Goal: Task Accomplishment & Management: Use online tool/utility

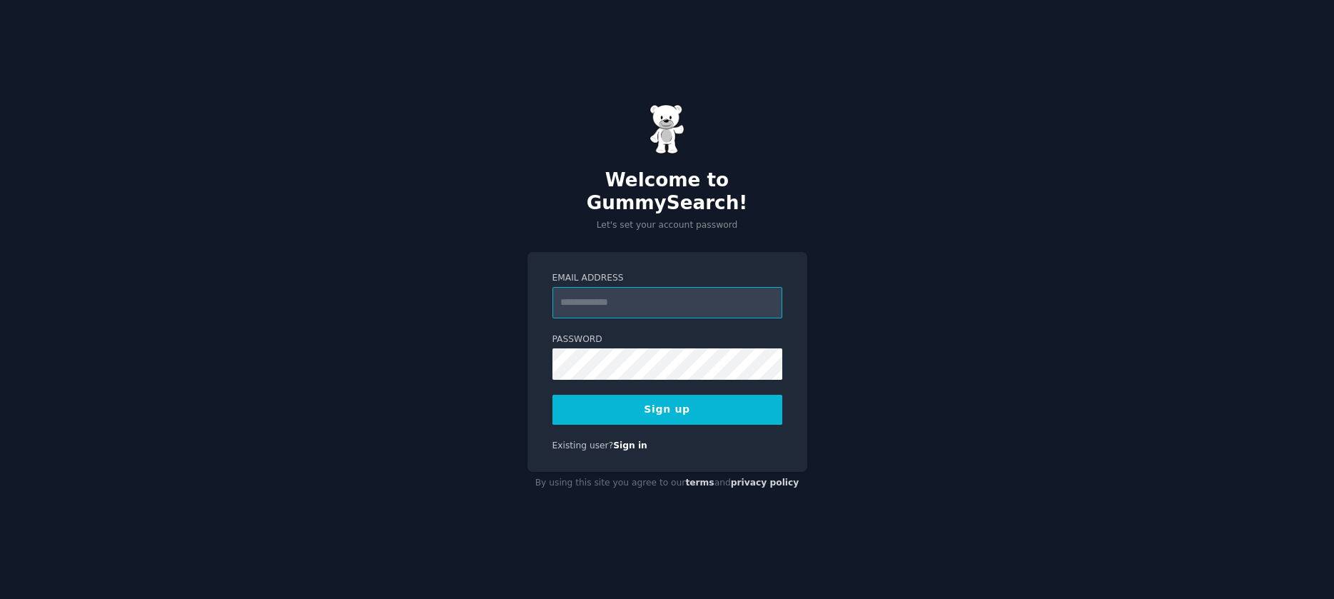
click at [588, 291] on input "Email Address" at bounding box center [668, 302] width 230 height 31
type input "**********"
click at [588, 404] on button "Sign up" at bounding box center [668, 410] width 230 height 30
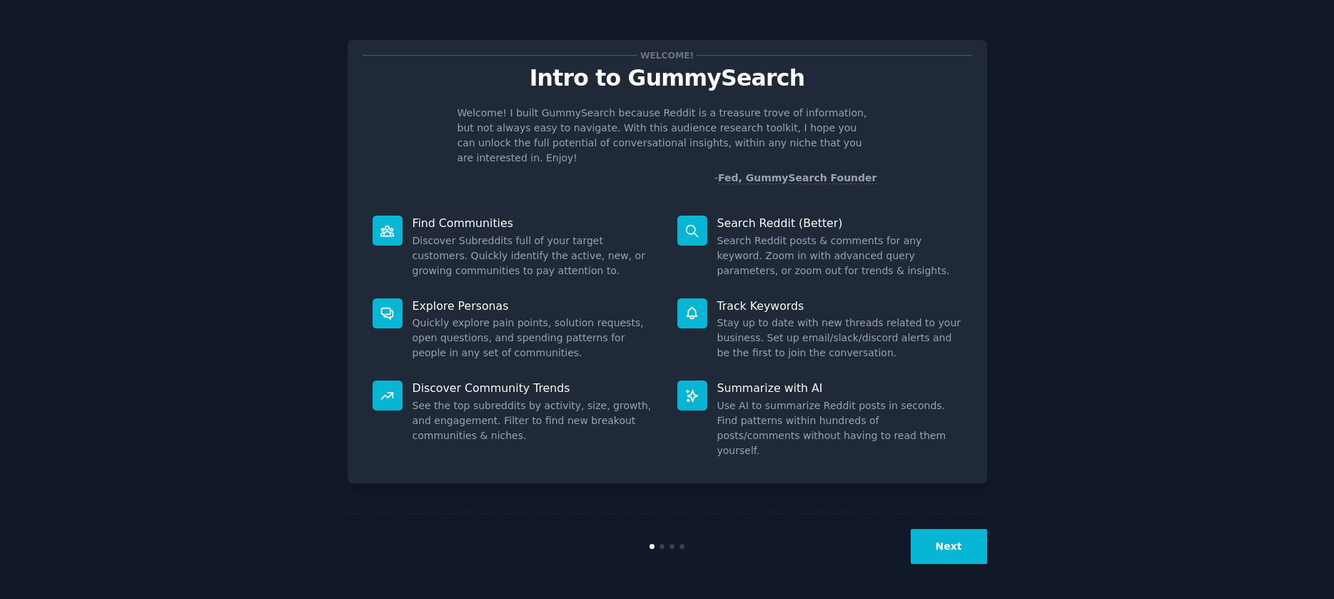
click at [929, 542] on button "Next" at bounding box center [949, 546] width 76 height 35
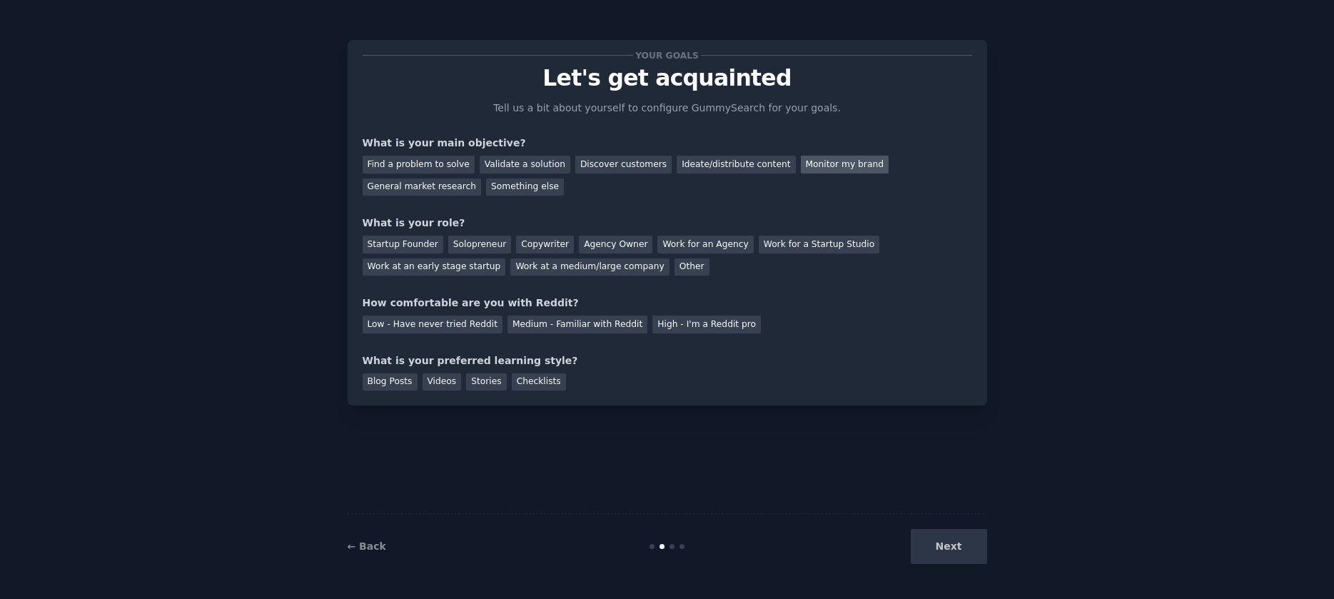
click at [824, 170] on div "Monitor my brand" at bounding box center [845, 165] width 88 height 18
click at [529, 161] on div "Validate a solution" at bounding box center [525, 165] width 91 height 18
click at [829, 167] on div "Monitor my brand" at bounding box center [845, 165] width 88 height 18
click at [688, 238] on div "Work for an Agency" at bounding box center [706, 245] width 96 height 18
click at [529, 330] on div "Medium - Familiar with Reddit" at bounding box center [578, 325] width 140 height 18
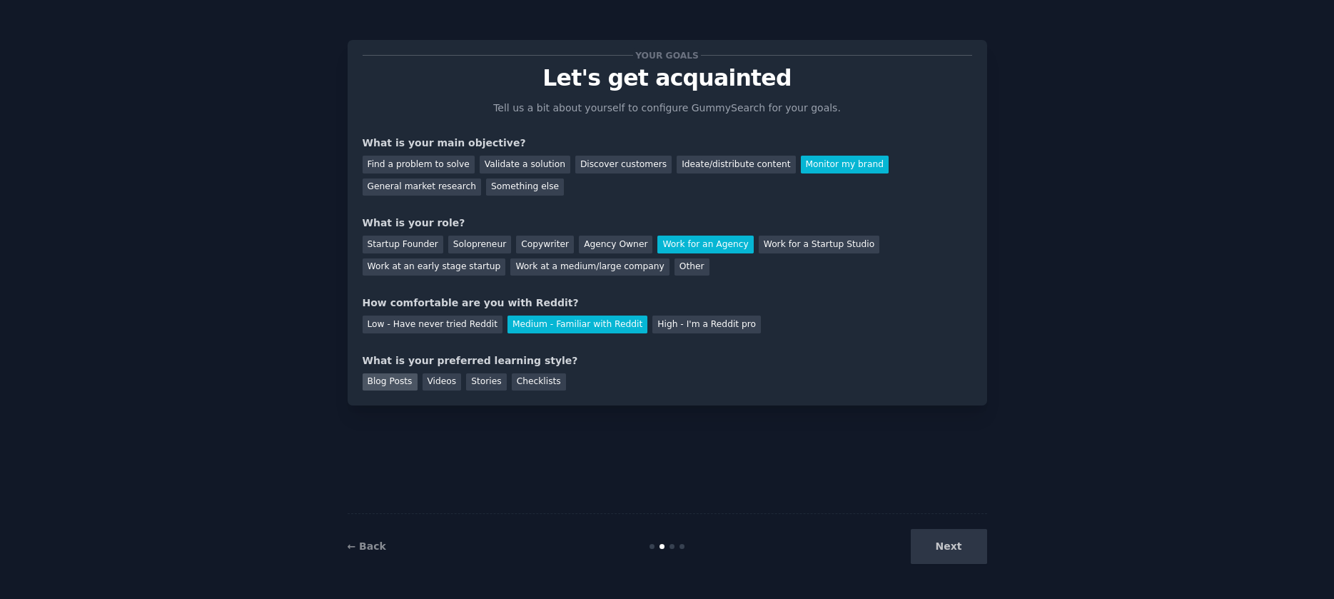
click at [395, 382] on div "Blog Posts" at bounding box center [390, 382] width 55 height 18
click at [936, 537] on button "Next" at bounding box center [949, 546] width 76 height 35
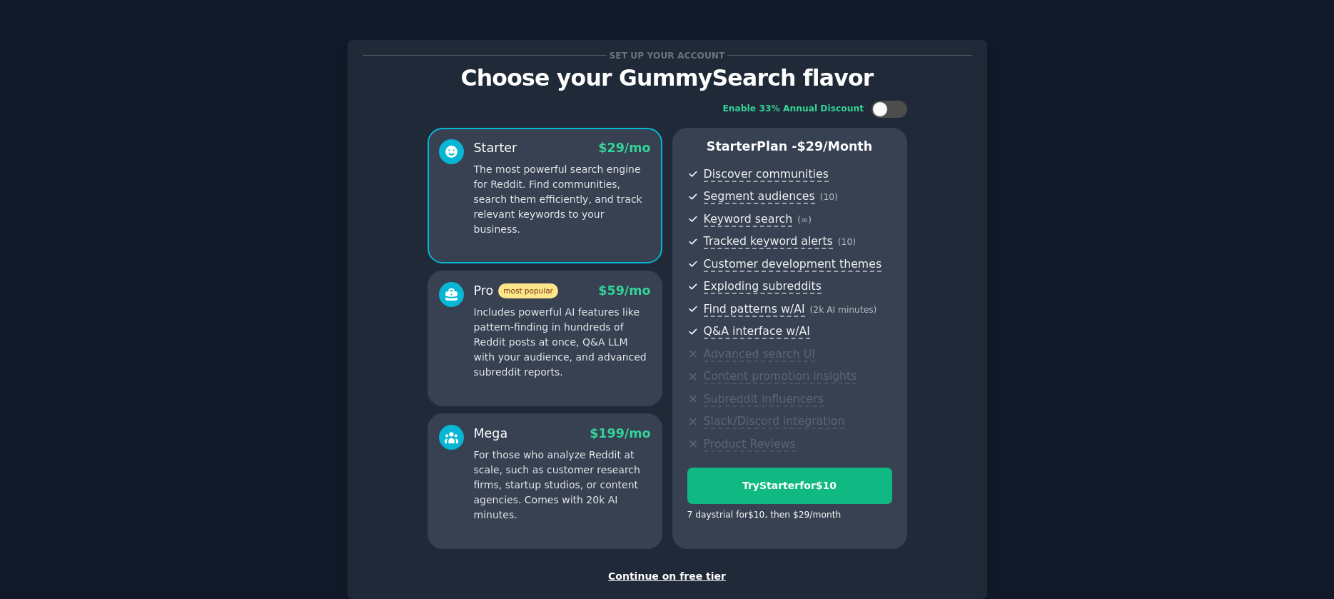
click at [668, 577] on div "Continue on free tier" at bounding box center [668, 576] width 610 height 15
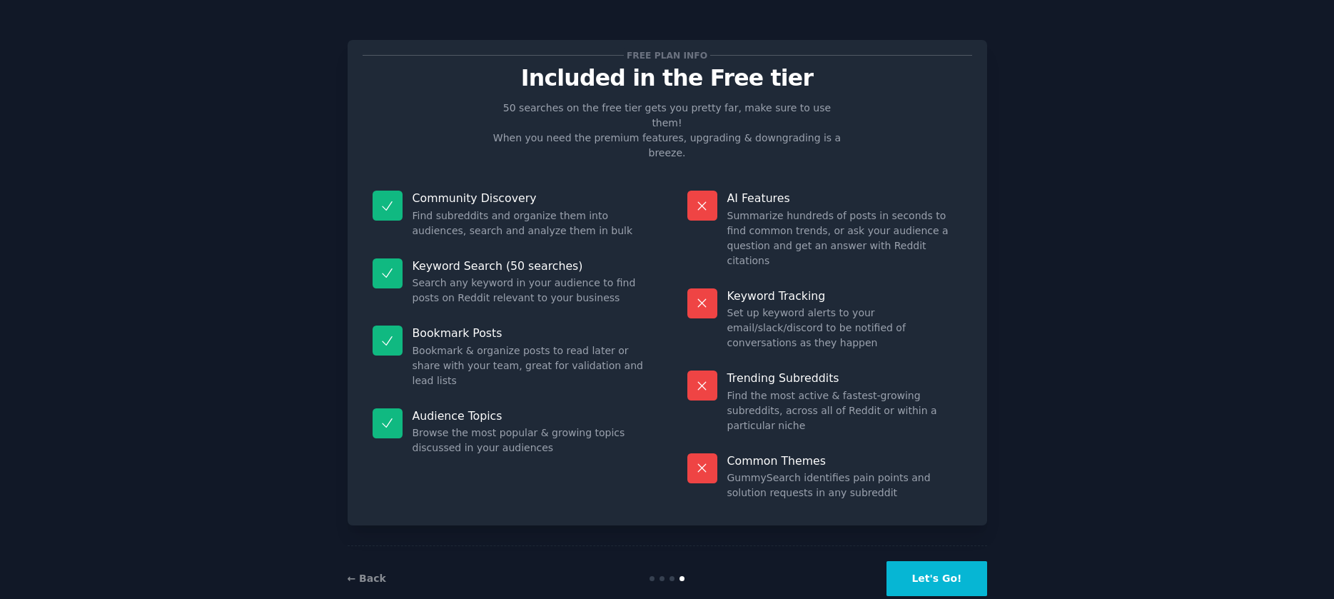
click at [937, 561] on button "Let's Go!" at bounding box center [937, 578] width 100 height 35
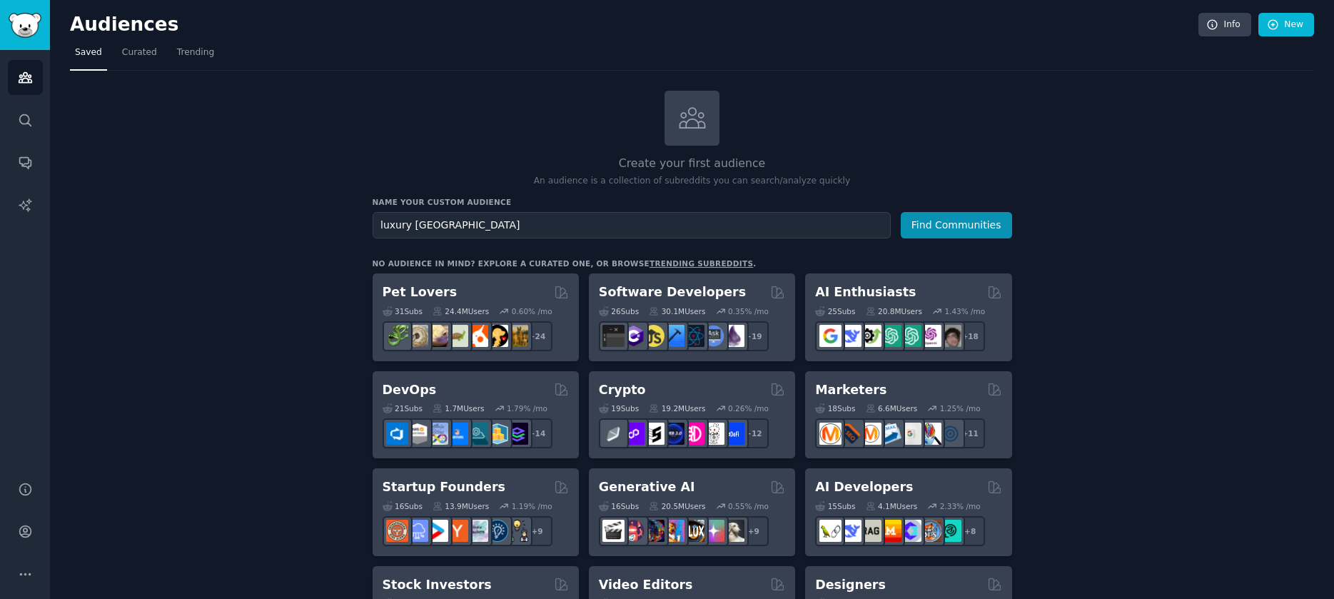
type input "luxury [GEOGRAPHIC_DATA]"
click at [901, 212] on button "Find Communities" at bounding box center [956, 225] width 111 height 26
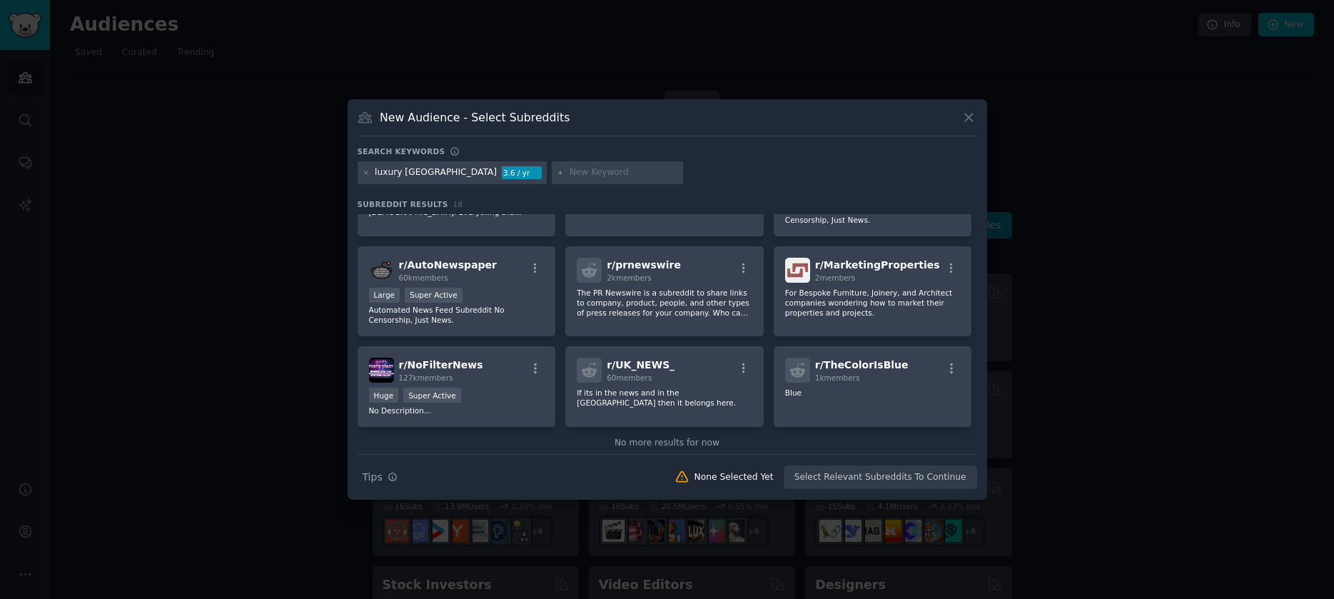
scroll to position [422, 0]
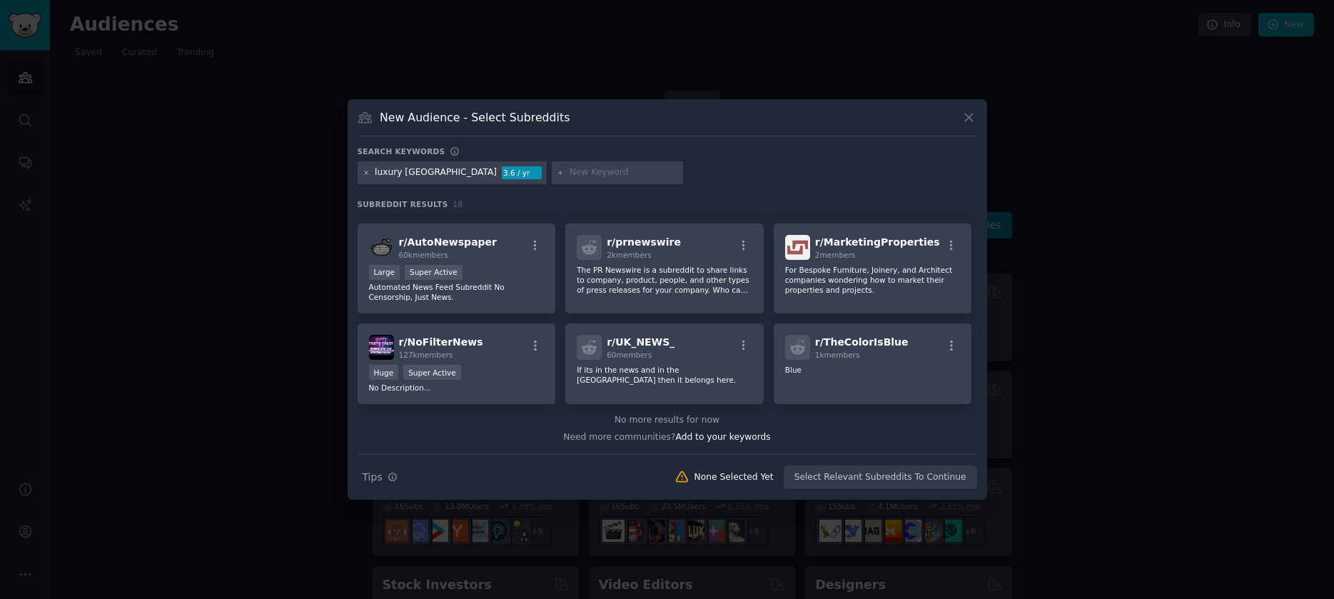
click at [366, 172] on icon at bounding box center [367, 173] width 8 height 8
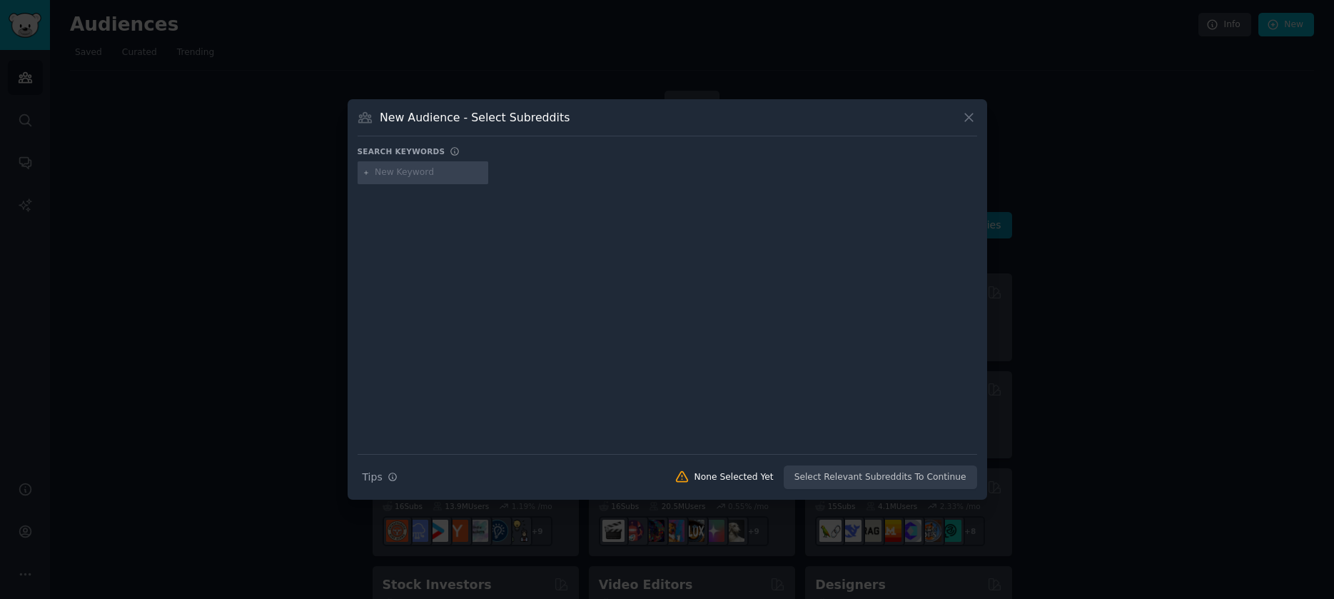
click at [378, 175] on input "text" at bounding box center [429, 172] width 109 height 13
type input "luxury shoppers"
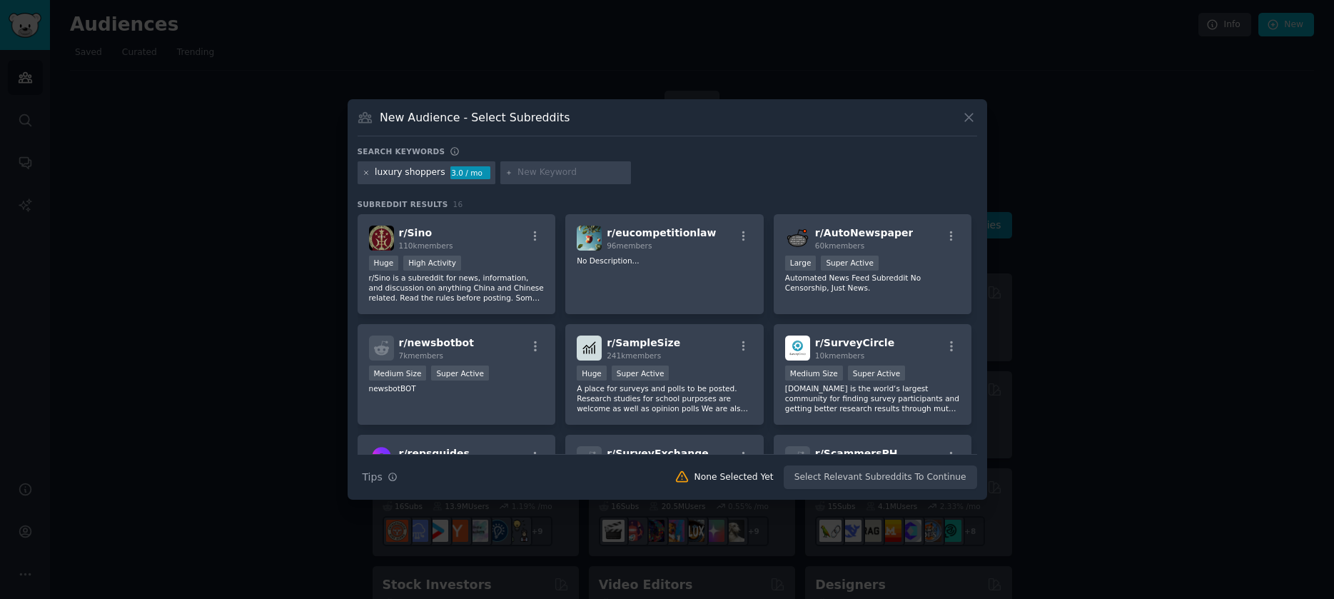
click at [366, 171] on icon at bounding box center [367, 173] width 8 height 8
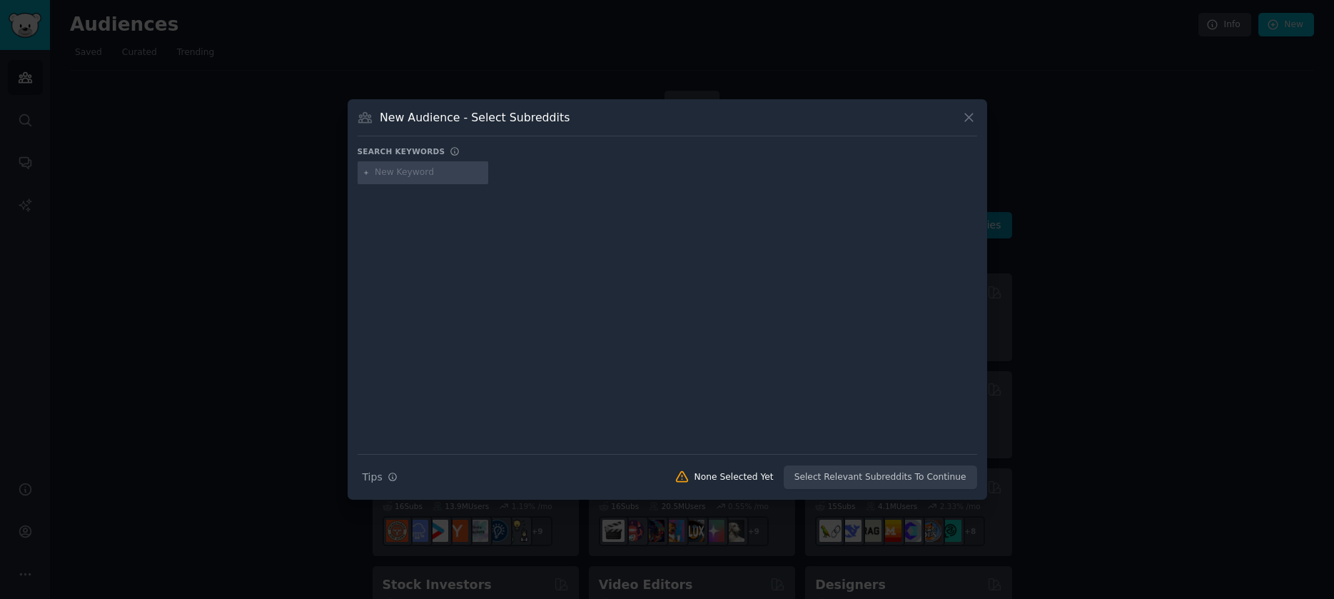
click at [381, 173] on input "text" at bounding box center [429, 172] width 109 height 13
type input "hermes clothing"
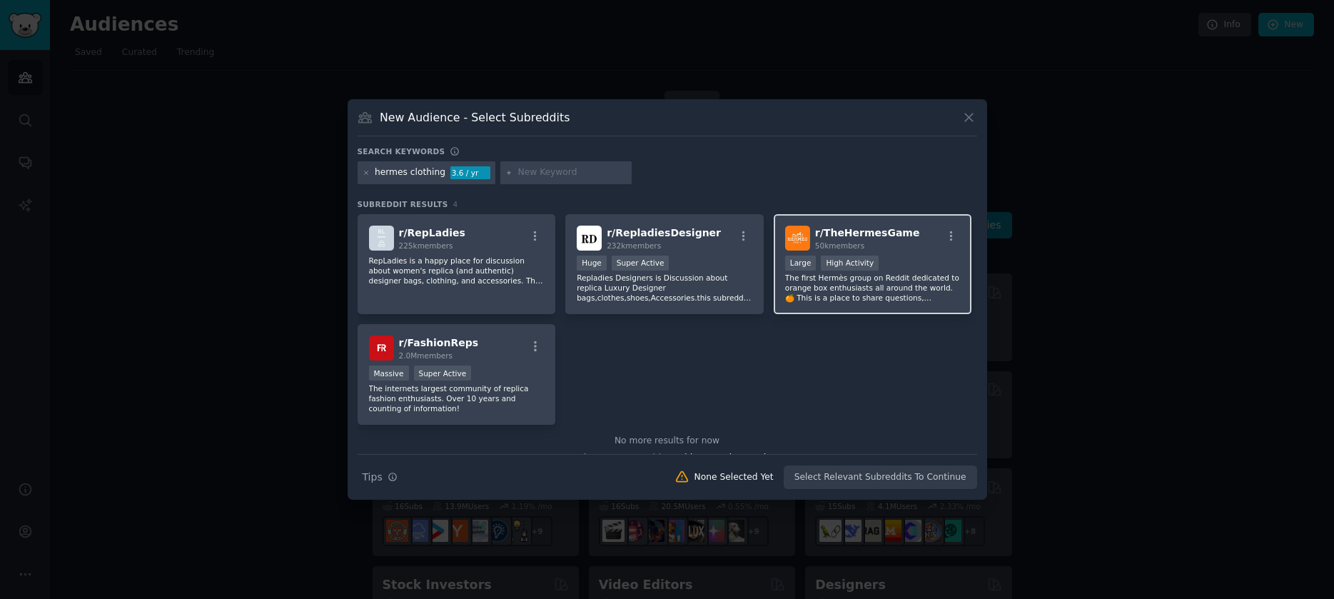
click at [874, 288] on p "The first Hermès group on Reddit dedicated to orange box enthusiasts all around…" at bounding box center [873, 288] width 176 height 30
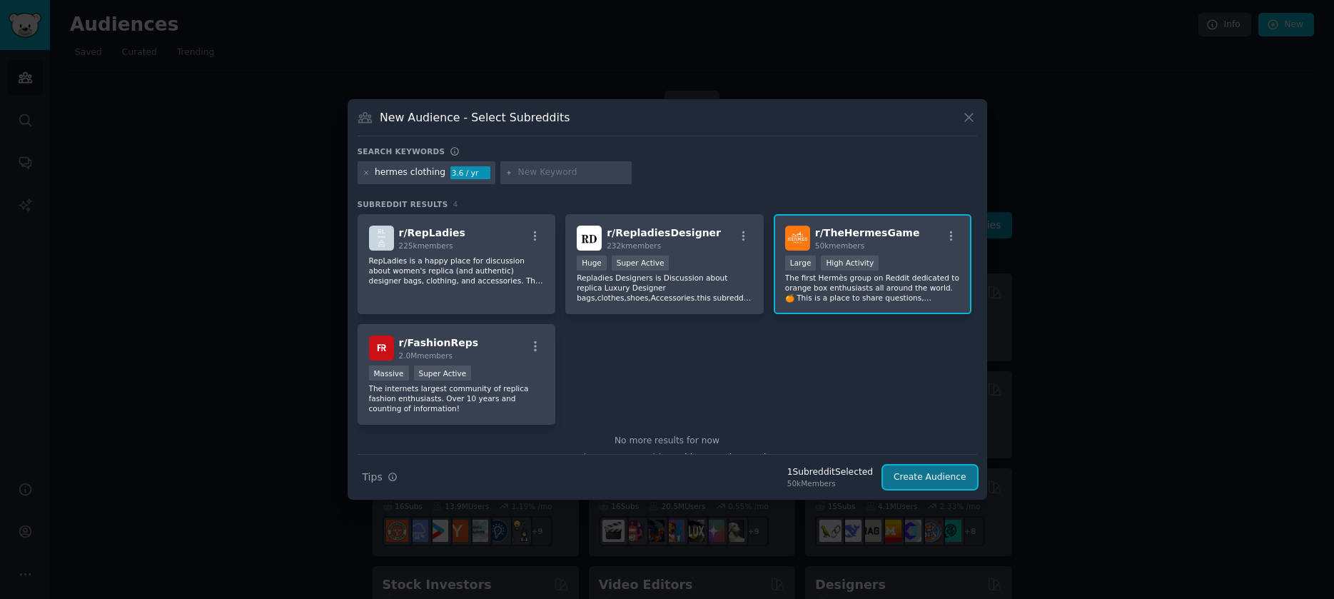
click at [898, 483] on button "Create Audience" at bounding box center [930, 477] width 94 height 24
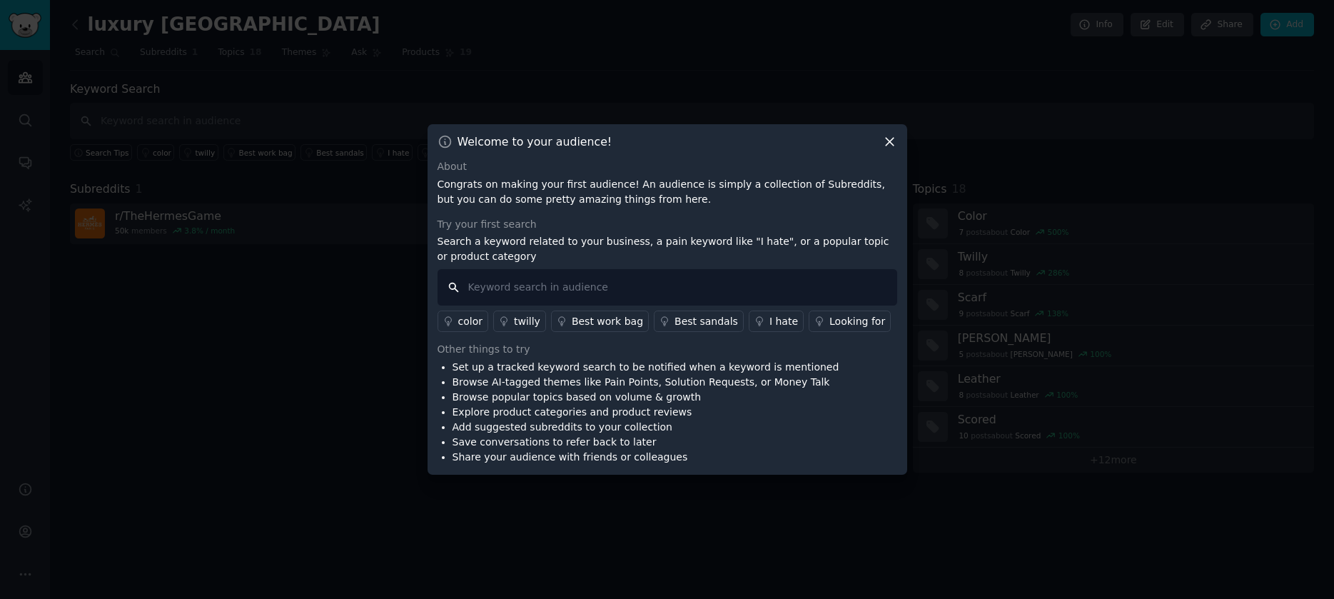
click at [614, 285] on input "text" at bounding box center [668, 287] width 460 height 36
type input "culture"
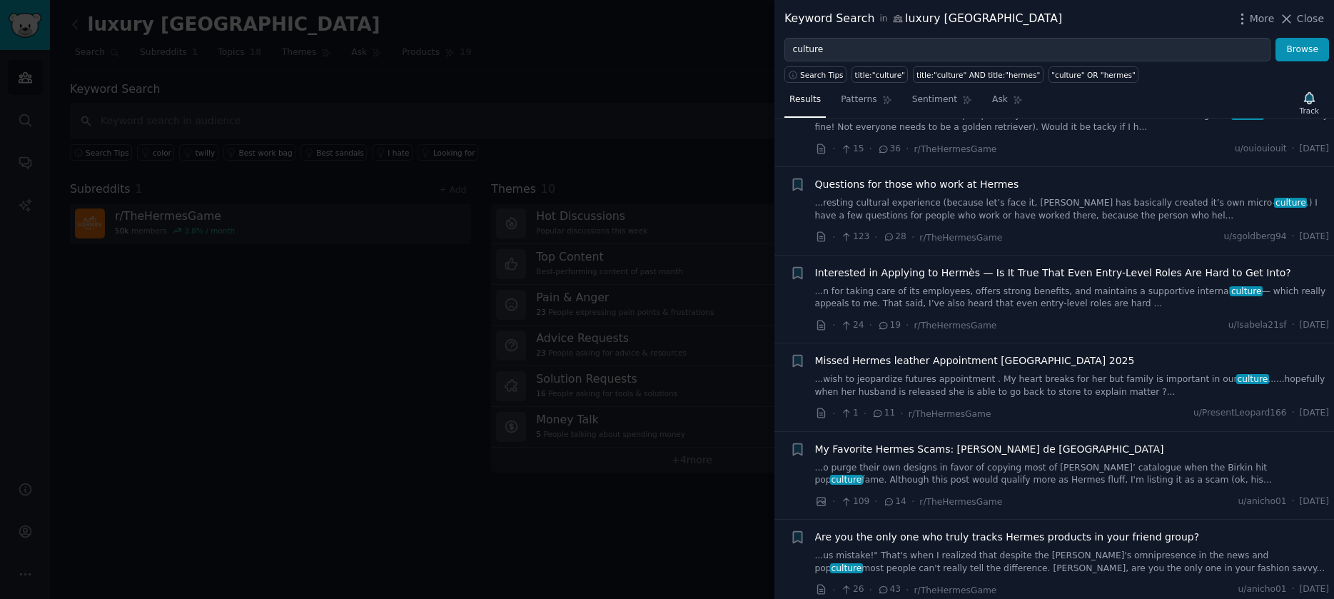
scroll to position [469, 0]
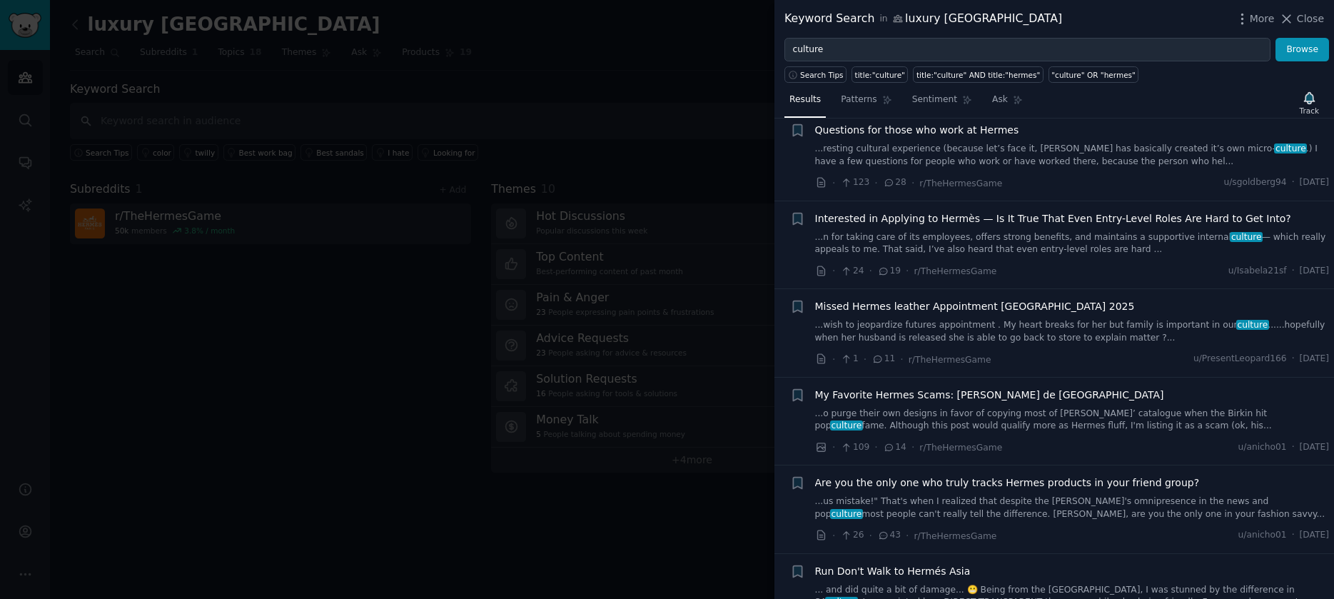
click at [855, 131] on span "Questions for those who work at Hermes" at bounding box center [917, 130] width 204 height 15
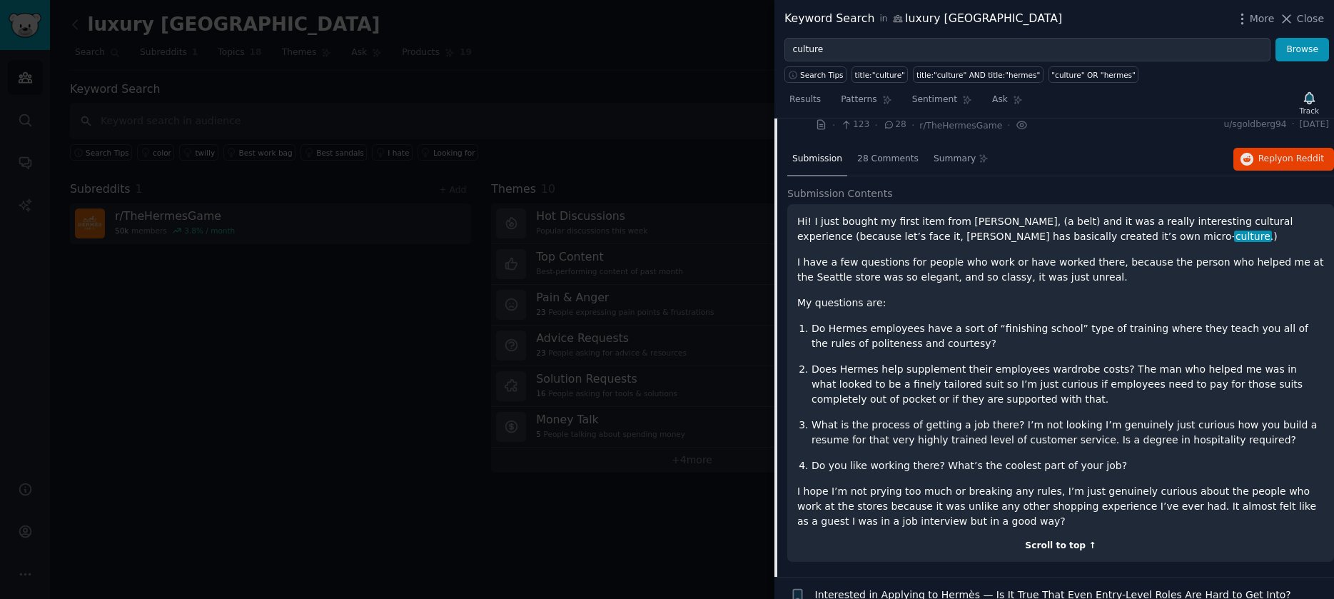
scroll to position [500, 0]
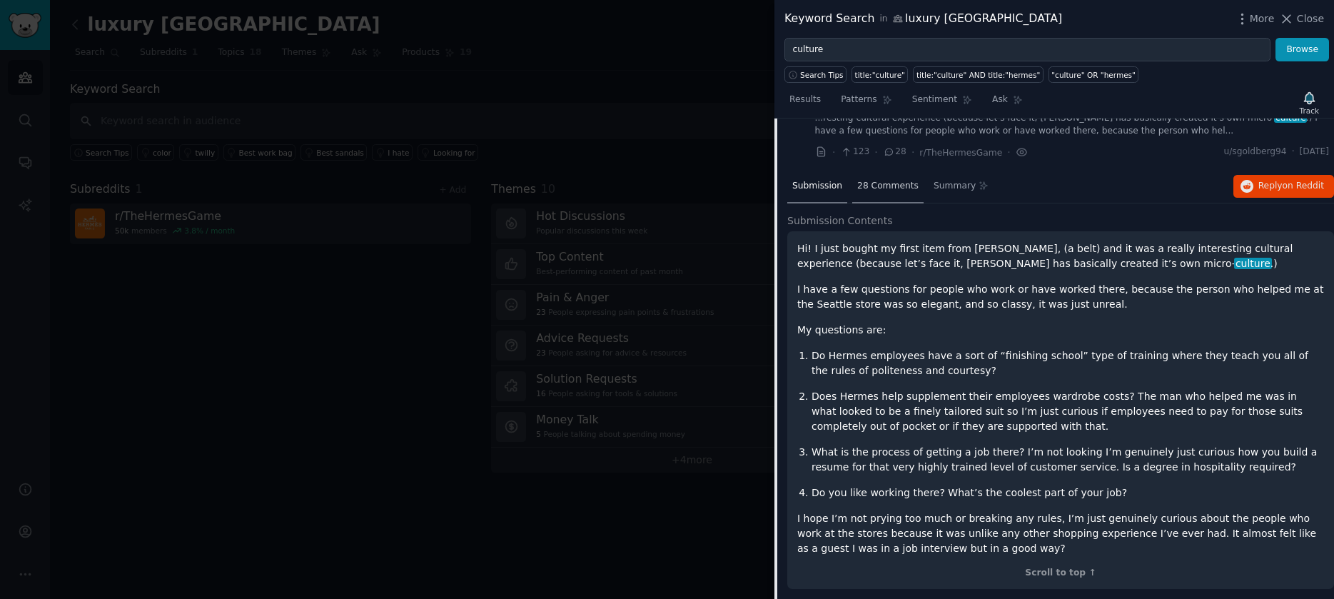
click at [879, 188] on span "28 Comments" at bounding box center [887, 186] width 61 height 13
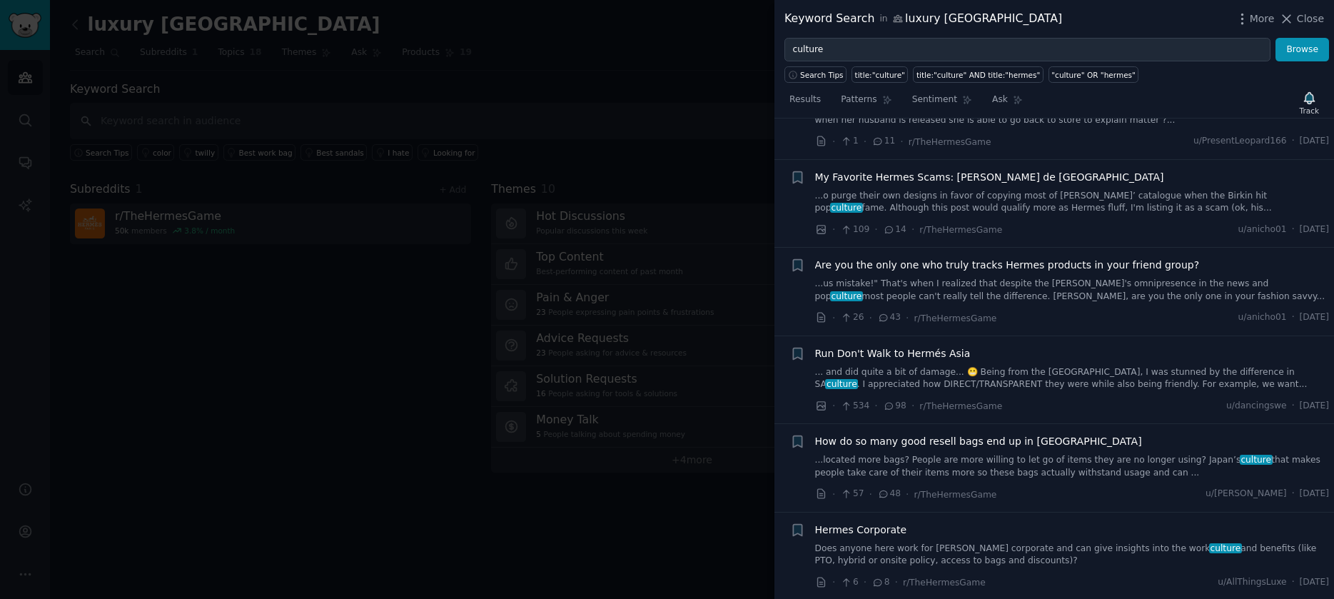
scroll to position [1376, 0]
